Goal: Find specific page/section: Find specific page/section

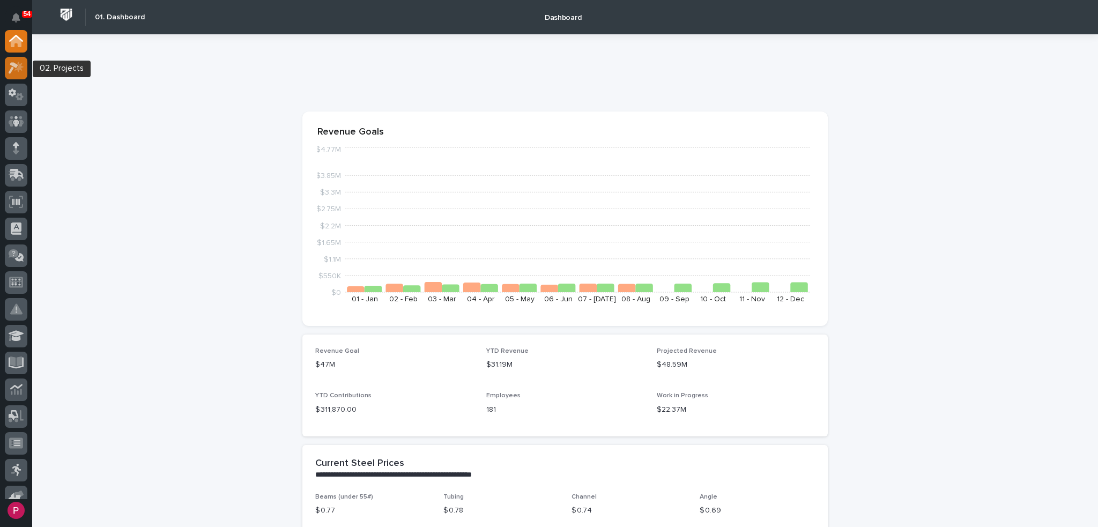
click at [17, 68] on icon at bounding box center [18, 66] width 9 height 11
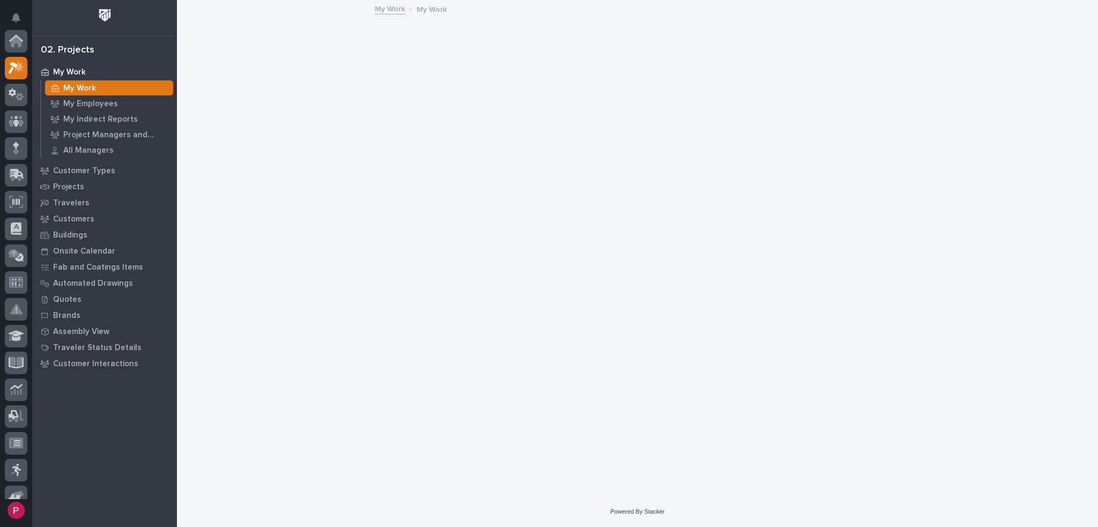
scroll to position [27, 0]
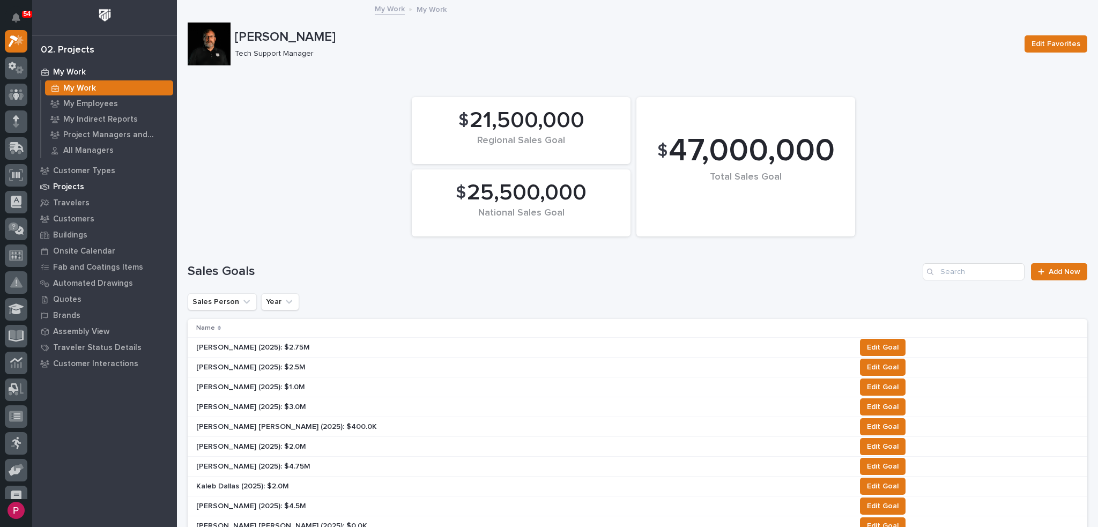
click at [71, 186] on p "Projects" at bounding box center [68, 187] width 31 height 10
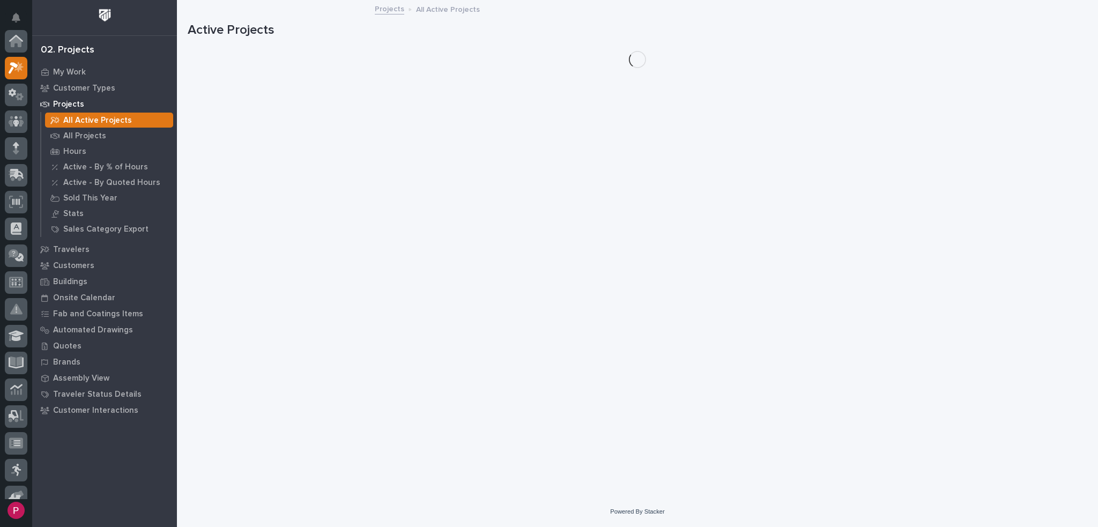
scroll to position [27, 0]
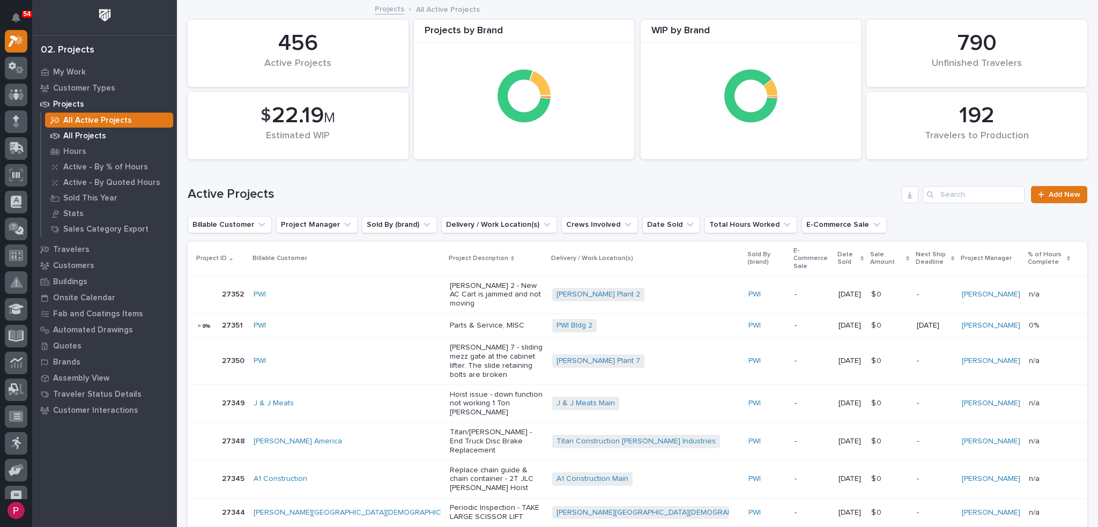
click at [95, 137] on p "All Projects" at bounding box center [84, 136] width 43 height 10
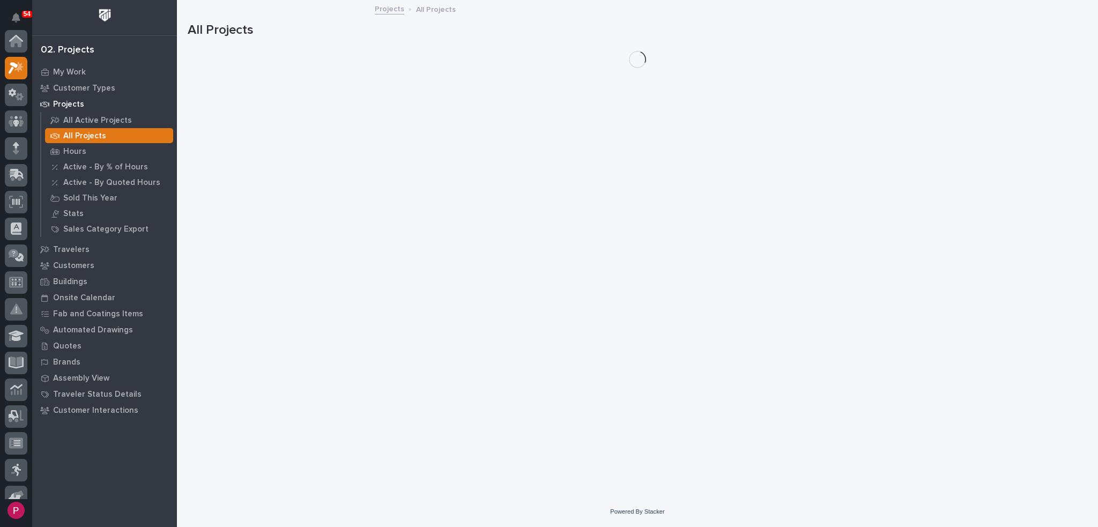
scroll to position [27, 0]
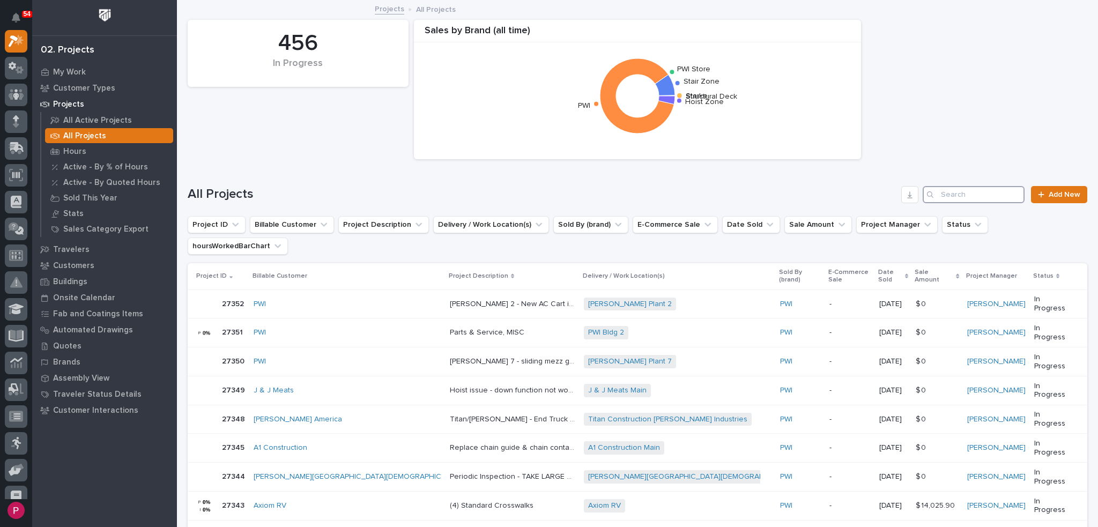
click at [941, 193] on input "Search" at bounding box center [974, 194] width 102 height 17
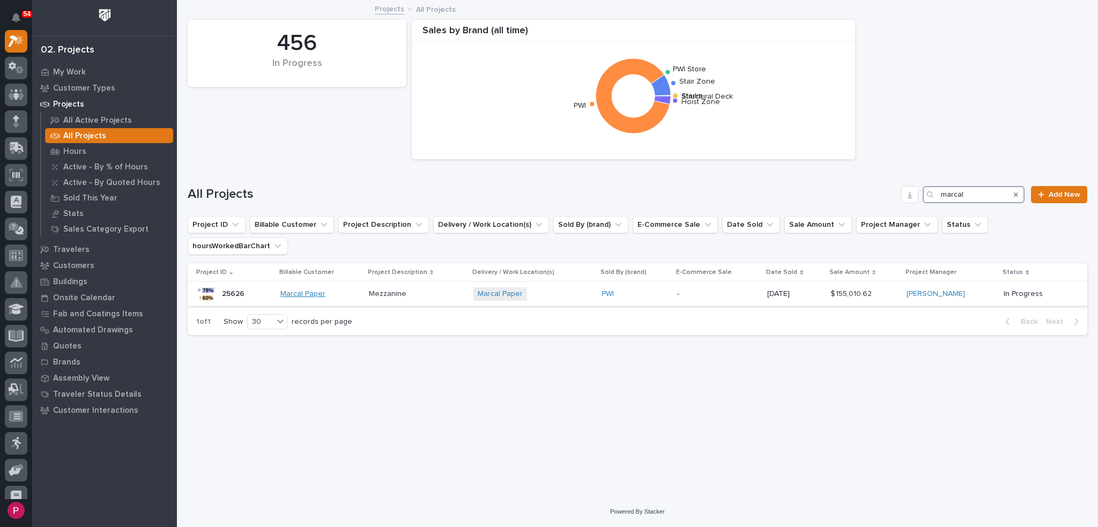
type input "marcal"
click at [313, 289] on link "Marcal Paper" at bounding box center [302, 293] width 45 height 9
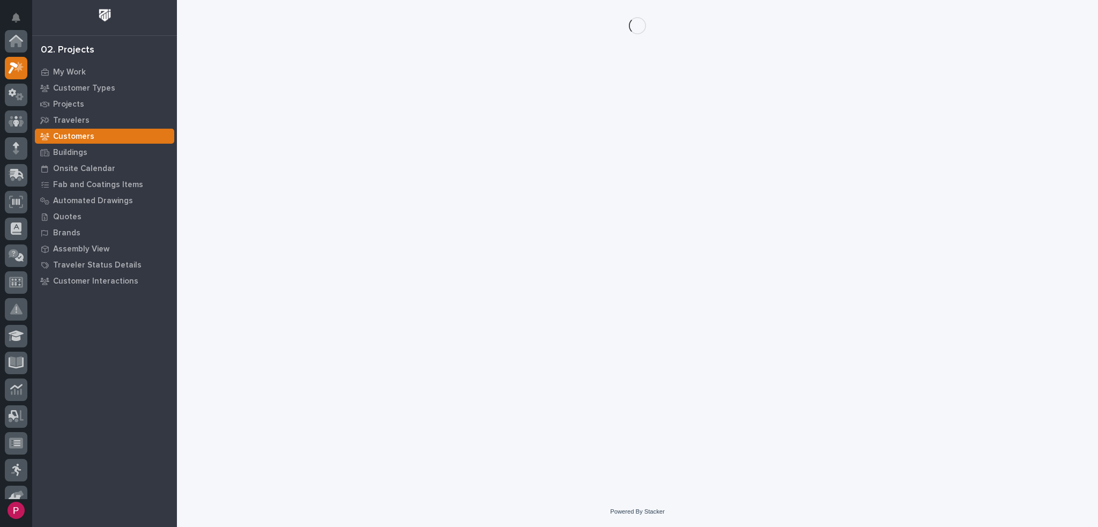
scroll to position [27, 0]
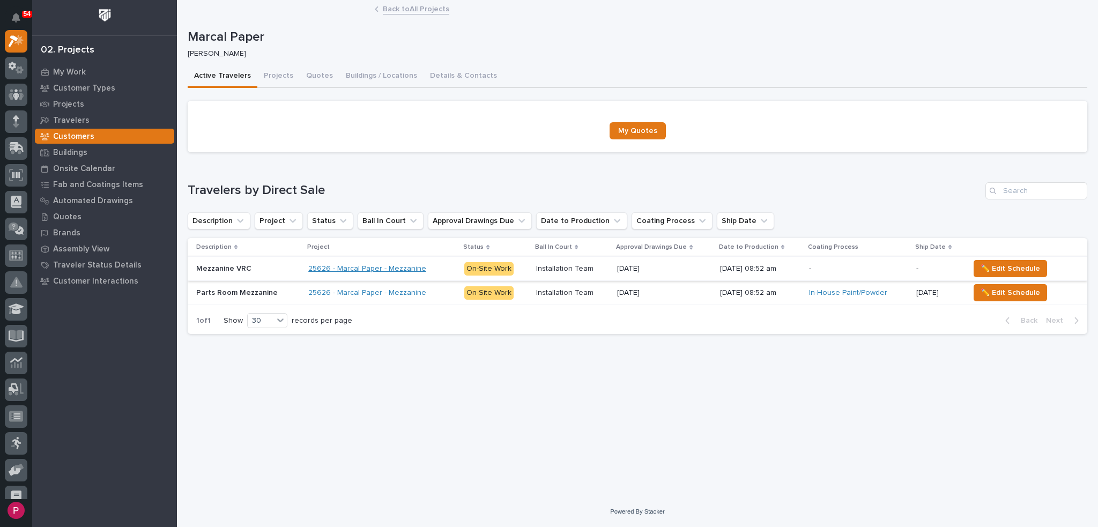
click at [314, 269] on link "25626 - Marcal Paper - Mezzanine" at bounding box center [367, 268] width 118 height 9
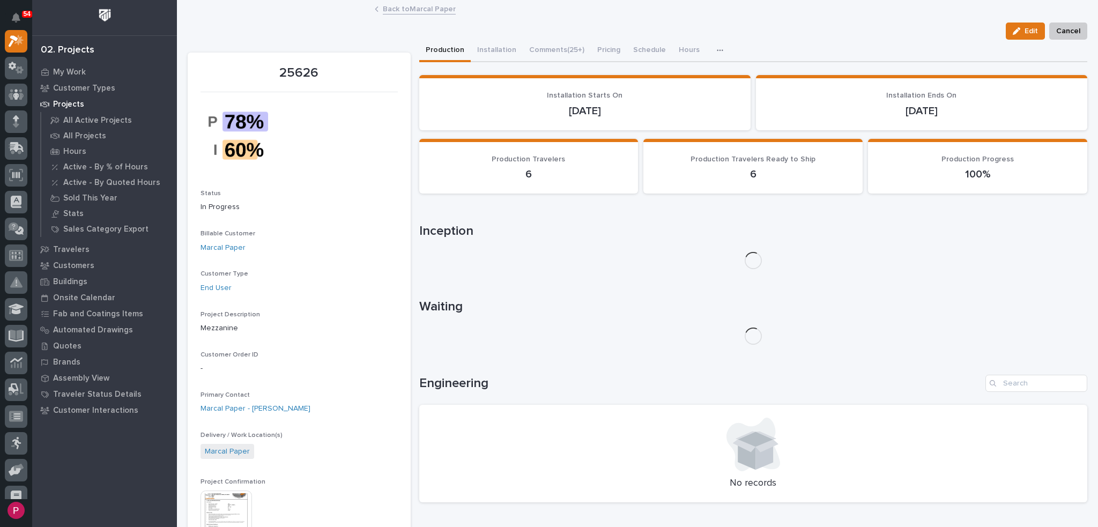
scroll to position [107, 0]
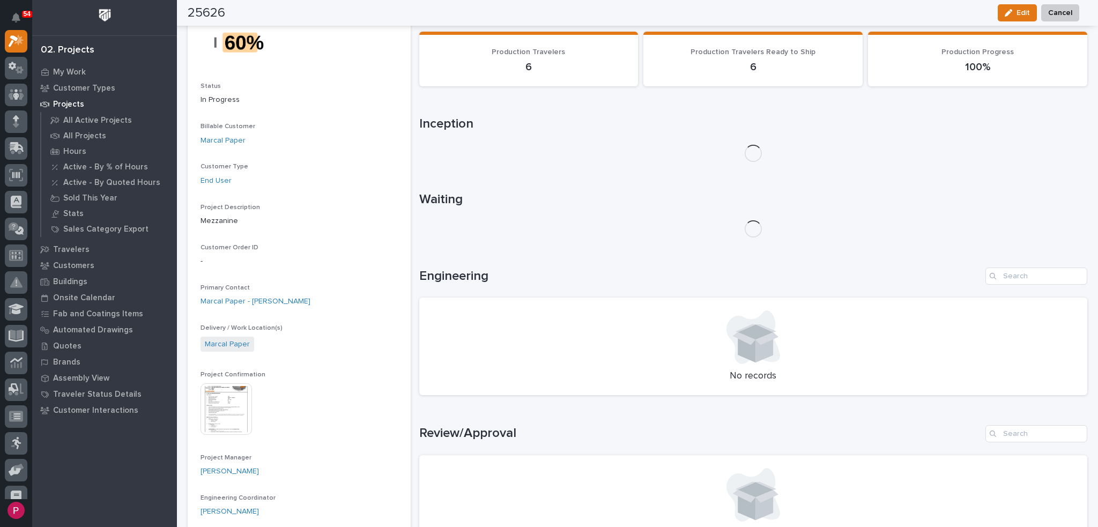
click at [223, 403] on img at bounding box center [225, 408] width 51 height 51
